Goal: Entertainment & Leisure: Consume media (video, audio)

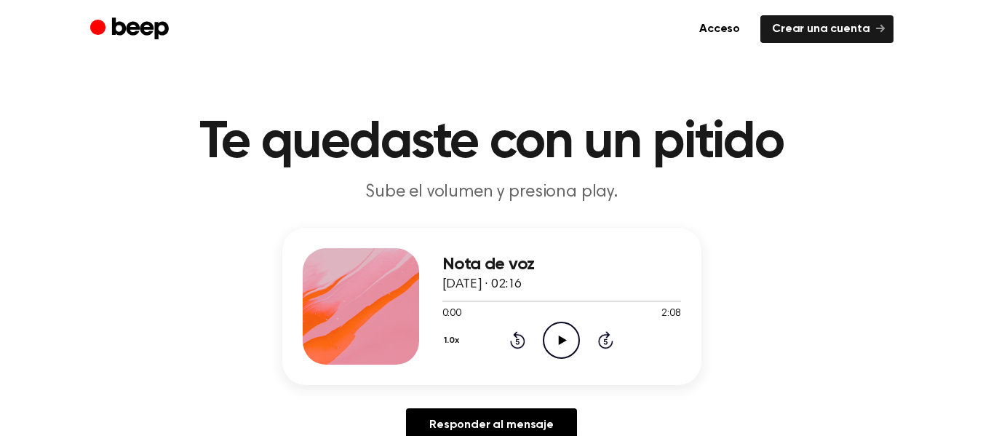
click at [562, 341] on icon at bounding box center [563, 339] width 8 height 9
click at [562, 349] on icon "Pause Audio" at bounding box center [561, 340] width 37 height 37
click at [460, 300] on span at bounding box center [464, 301] width 12 height 12
click at [460, 301] on div at bounding box center [561, 301] width 239 height 1
click at [606, 341] on icon at bounding box center [606, 342] width 4 height 6
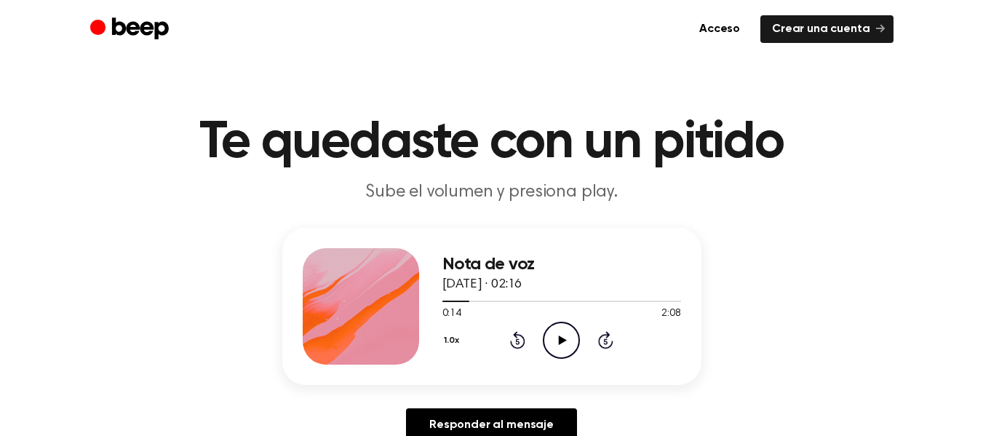
click at [561, 338] on icon at bounding box center [563, 339] width 8 height 9
click at [563, 346] on icon "Pause Audio" at bounding box center [561, 340] width 37 height 37
click at [468, 301] on div at bounding box center [477, 301] width 71 height 1
click at [570, 346] on icon "Play Audio" at bounding box center [561, 340] width 37 height 37
click at [565, 342] on icon at bounding box center [561, 339] width 7 height 9
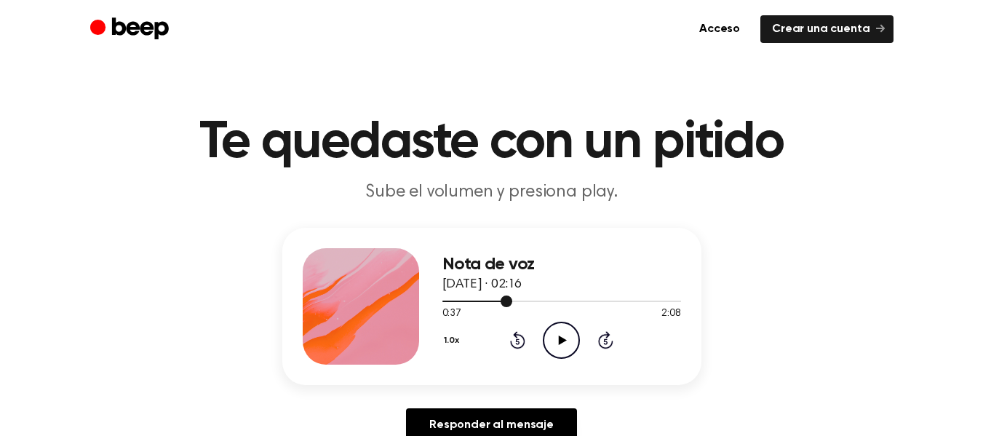
click at [460, 299] on div at bounding box center [561, 301] width 239 height 12
click at [557, 344] on icon "Play Audio" at bounding box center [561, 340] width 37 height 37
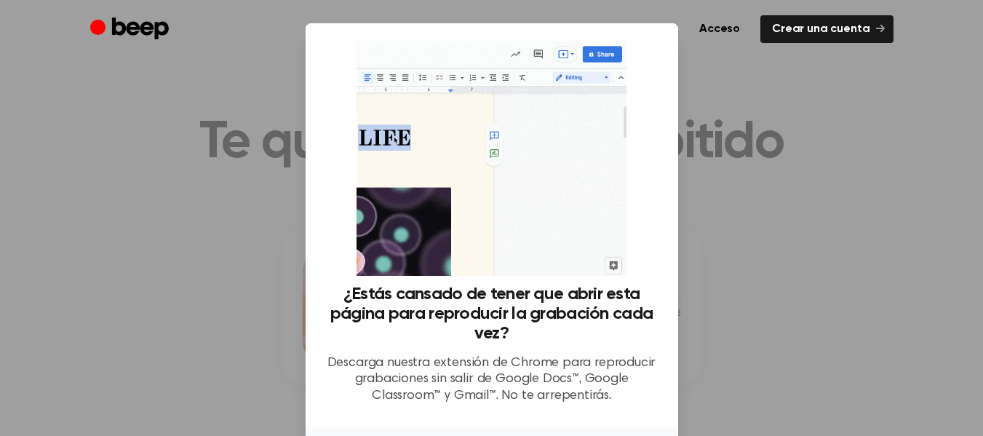
click at [706, 149] on div at bounding box center [491, 218] width 983 height 436
click at [178, 385] on div at bounding box center [491, 218] width 983 height 436
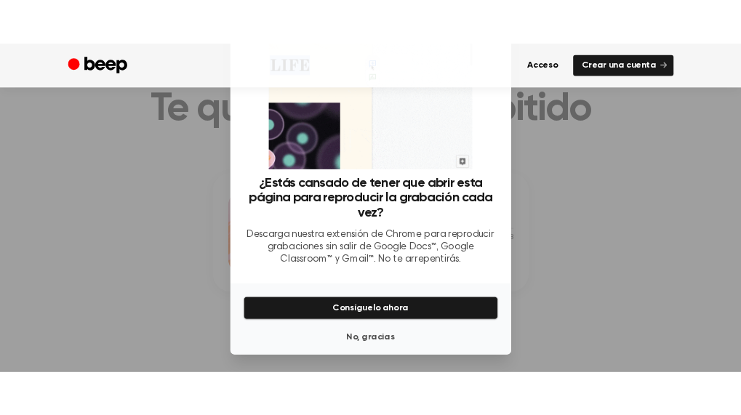
scroll to position [57, 0]
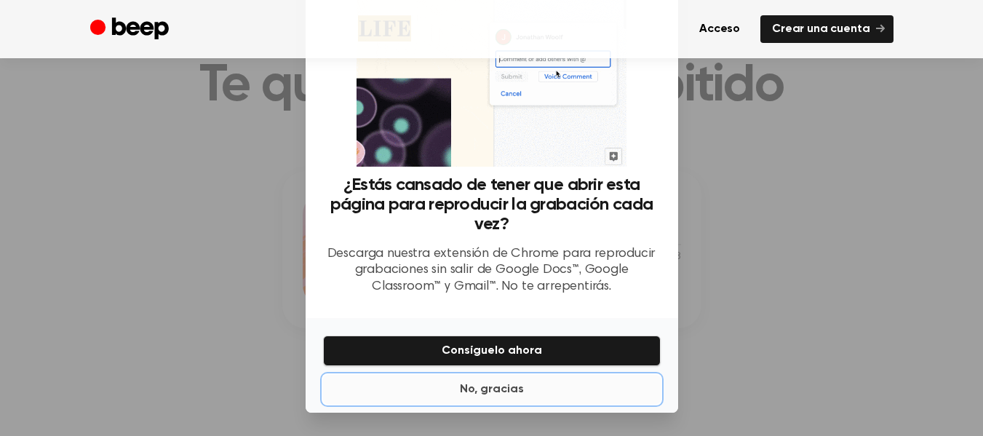
click at [496, 391] on font "No, gracias" at bounding box center [492, 389] width 64 height 12
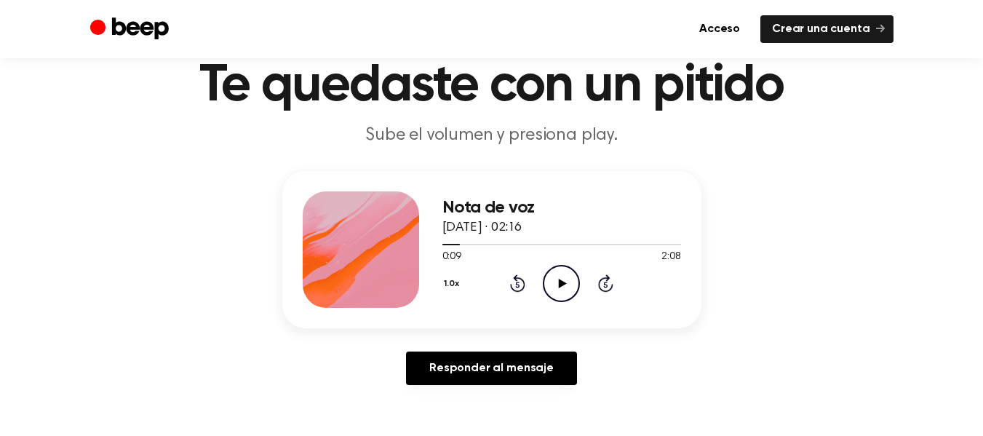
click at [564, 280] on icon "Play Audio" at bounding box center [561, 283] width 37 height 37
click at [464, 242] on div at bounding box center [561, 244] width 239 height 12
click at [565, 277] on icon "Pause Audio" at bounding box center [561, 283] width 37 height 37
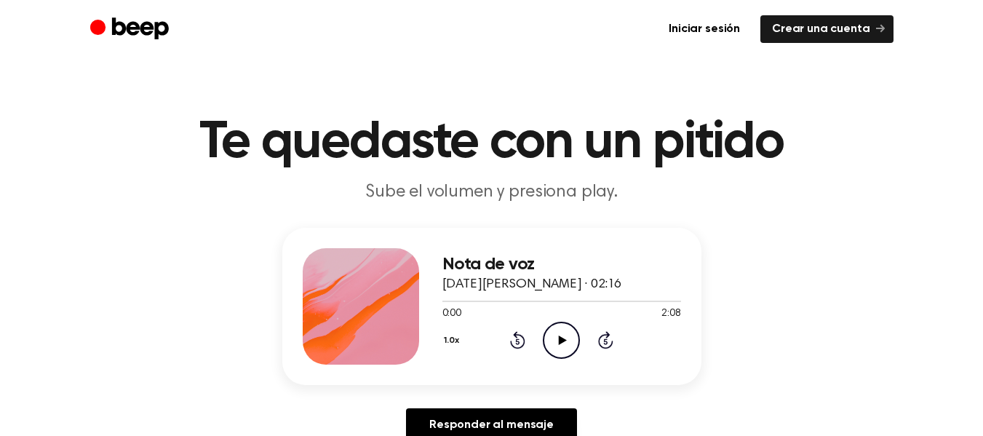
click at [554, 330] on icon "Play Audio" at bounding box center [561, 340] width 37 height 37
click at [496, 299] on div at bounding box center [561, 301] width 239 height 12
click at [626, 299] on div at bounding box center [561, 301] width 239 height 12
click at [560, 346] on icon "Play Audio" at bounding box center [561, 340] width 37 height 37
click at [619, 298] on div at bounding box center [561, 301] width 239 height 12
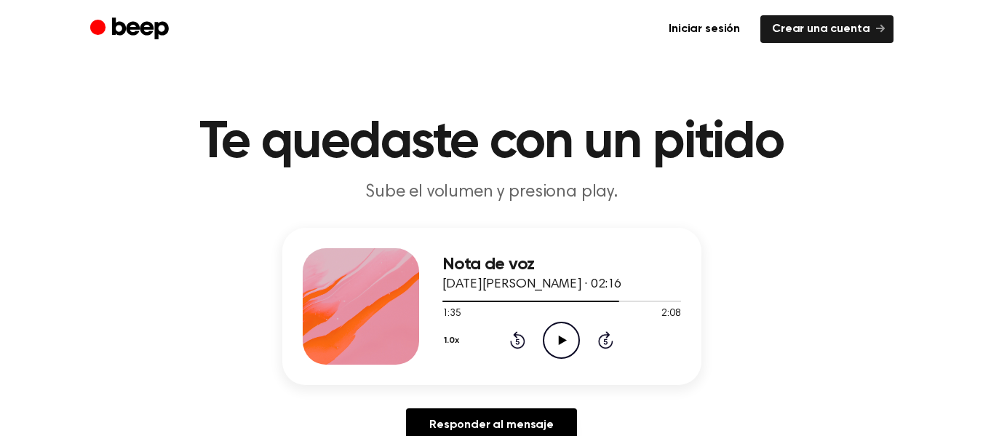
click at [559, 344] on icon "Play Audio" at bounding box center [561, 340] width 37 height 37
click at [616, 298] on div at bounding box center [561, 301] width 239 height 12
click at [565, 345] on icon "Play Audio" at bounding box center [561, 340] width 37 height 37
